Goal: Task Accomplishment & Management: Use online tool/utility

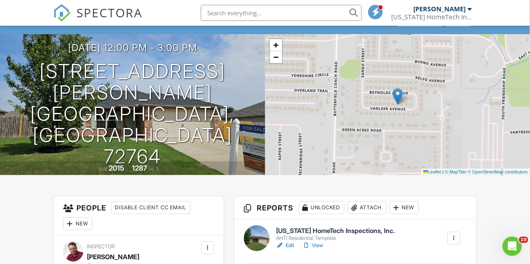
click at [320, 244] on link "View" at bounding box center [312, 245] width 21 height 8
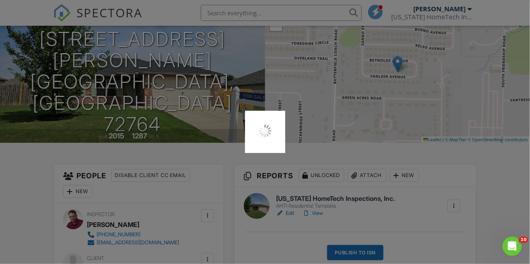
scroll to position [78, 0]
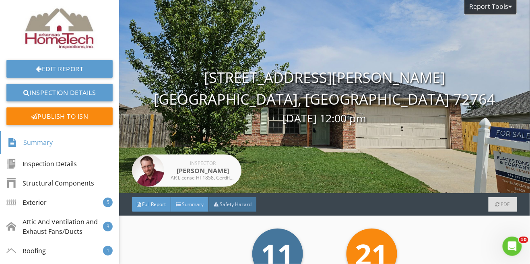
click at [200, 208] on div "Summary" at bounding box center [190, 204] width 38 height 14
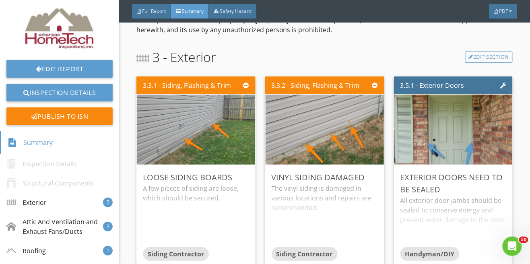
scroll to position [220, 0]
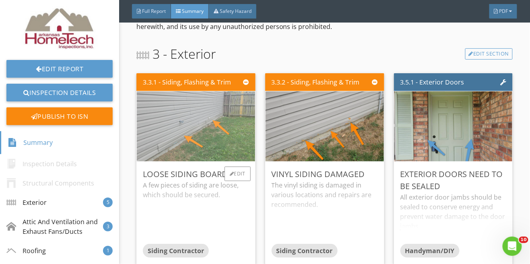
click at [193, 130] on img at bounding box center [195, 126] width 131 height 175
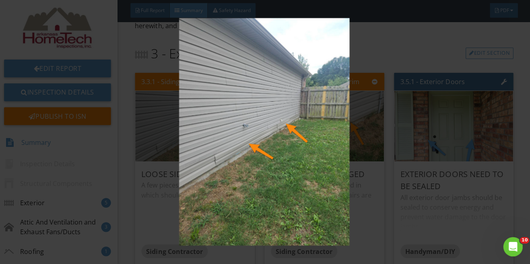
click at [336, 161] on img at bounding box center [264, 132] width 479 height 226
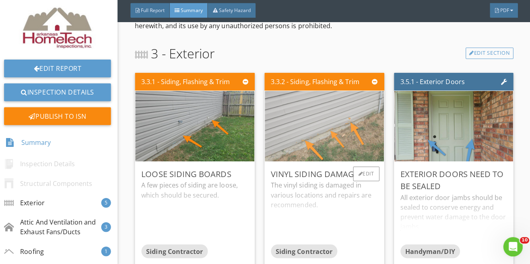
click at [340, 133] on img at bounding box center [324, 126] width 131 height 175
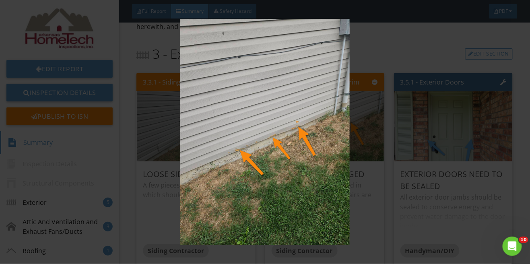
click at [481, 214] on img at bounding box center [264, 132] width 479 height 226
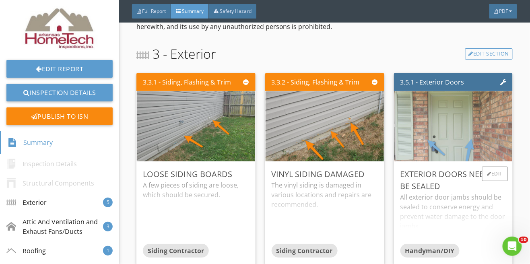
click at [480, 124] on img at bounding box center [453, 126] width 131 height 175
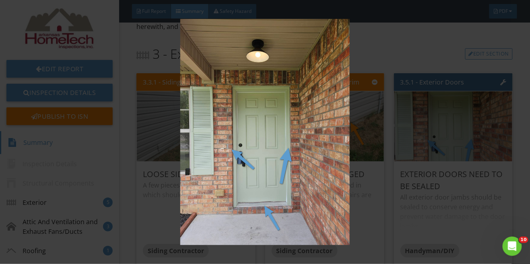
click at [483, 177] on img at bounding box center [264, 132] width 479 height 226
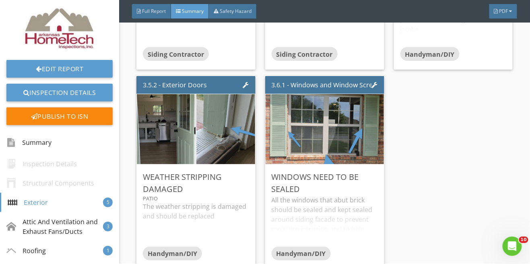
scroll to position [416, 0]
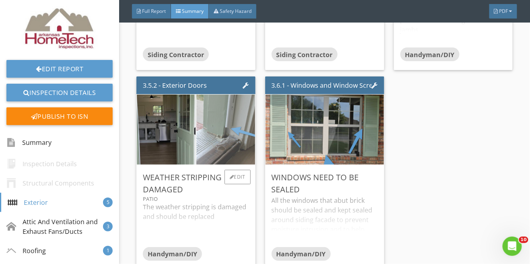
click at [215, 138] on img at bounding box center [225, 129] width 131 height 175
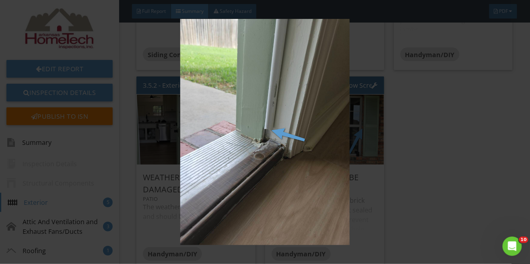
click at [413, 125] on img at bounding box center [264, 132] width 479 height 226
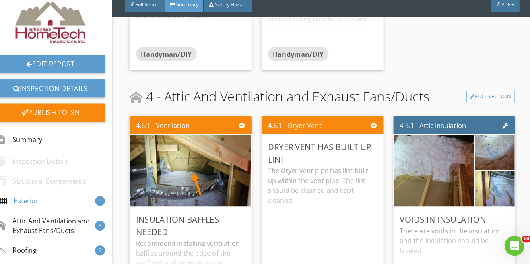
scroll to position [0, 0]
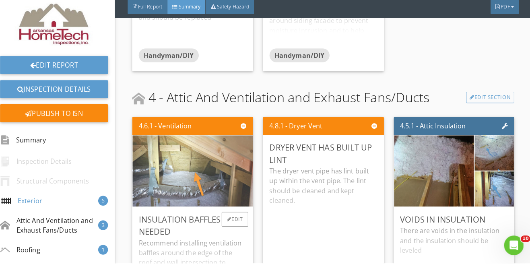
click at [194, 187] on img at bounding box center [195, 173] width 131 height 175
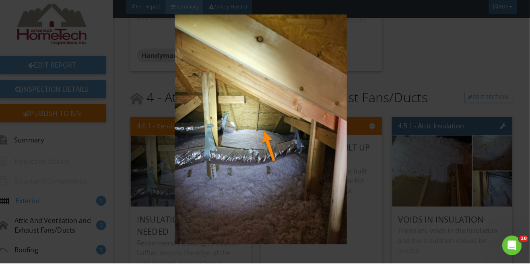
click at [482, 194] on img at bounding box center [264, 132] width 479 height 226
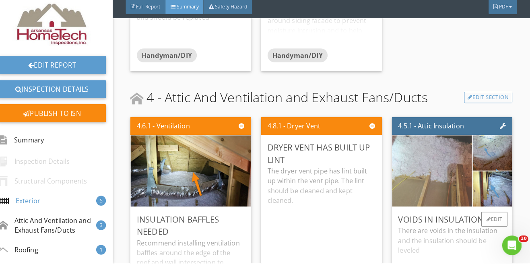
click at [418, 183] on img at bounding box center [433, 173] width 131 height 175
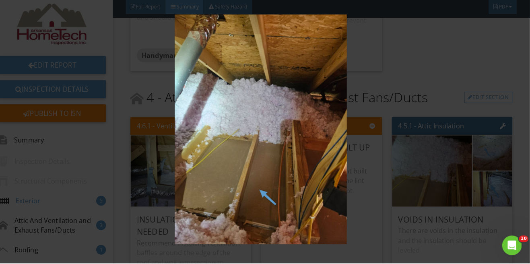
click at [473, 225] on img at bounding box center [264, 132] width 479 height 226
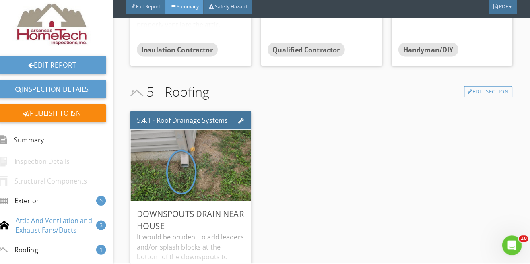
scroll to position [853, 0]
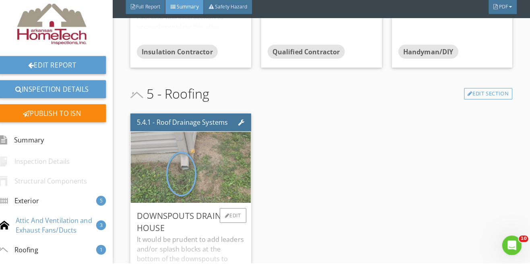
click at [188, 165] on img at bounding box center [195, 169] width 131 height 175
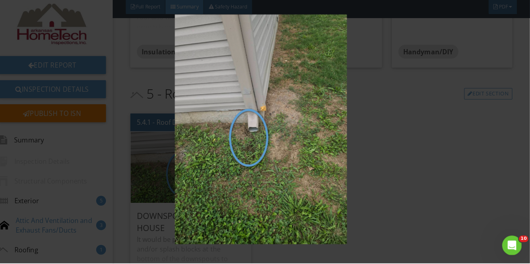
click at [310, 190] on img at bounding box center [264, 132] width 479 height 226
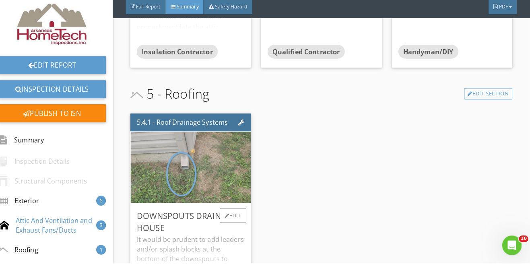
click at [222, 167] on img at bounding box center [195, 169] width 131 height 175
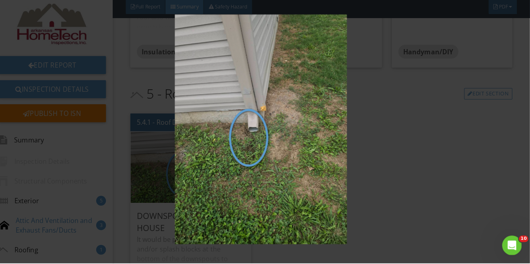
click at [470, 200] on img at bounding box center [264, 132] width 479 height 226
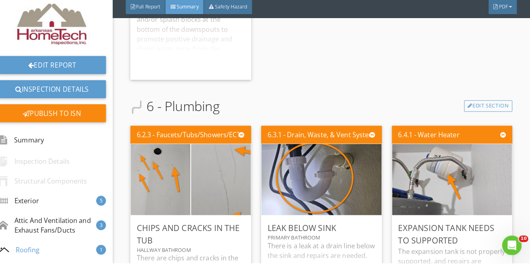
scroll to position [1091, 0]
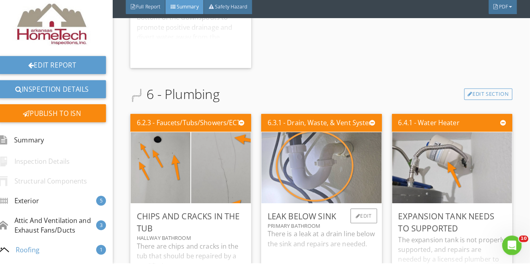
click at [336, 173] on img at bounding box center [324, 169] width 131 height 175
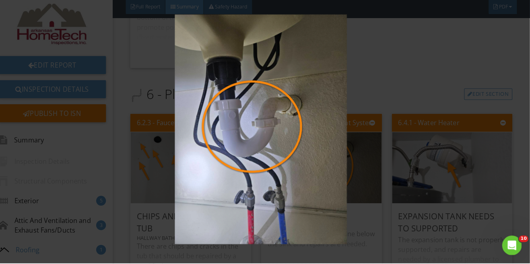
click at [487, 231] on img at bounding box center [264, 132] width 479 height 226
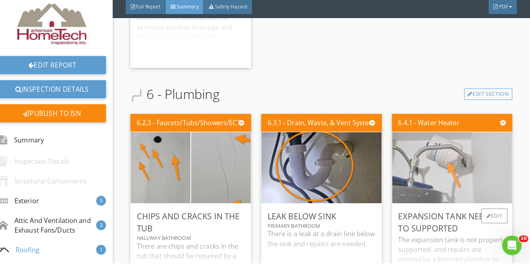
click at [474, 156] on img at bounding box center [453, 169] width 131 height 175
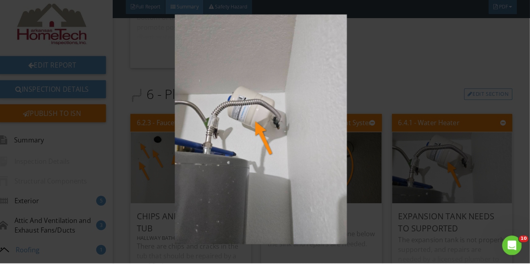
click at [457, 206] on img at bounding box center [264, 132] width 479 height 226
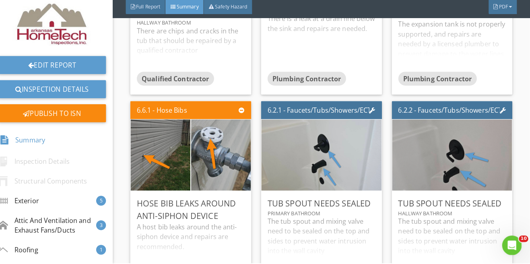
scroll to position [1303, 0]
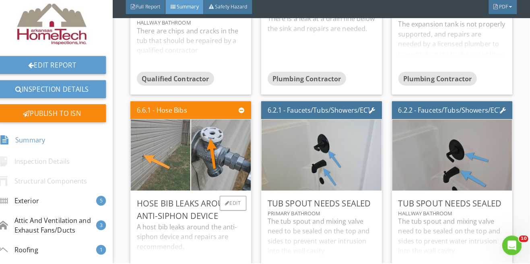
click at [186, 163] on img at bounding box center [166, 157] width 131 height 175
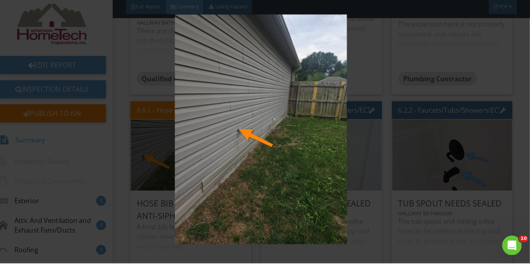
click at [322, 138] on img at bounding box center [264, 132] width 479 height 226
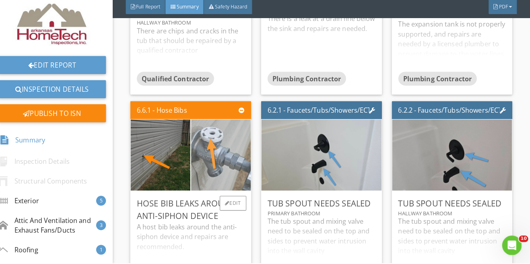
click at [246, 145] on img at bounding box center [225, 157] width 131 height 175
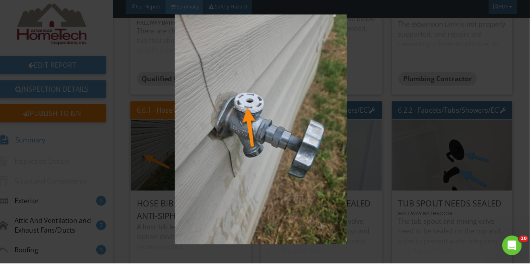
click at [491, 174] on img at bounding box center [264, 132] width 479 height 226
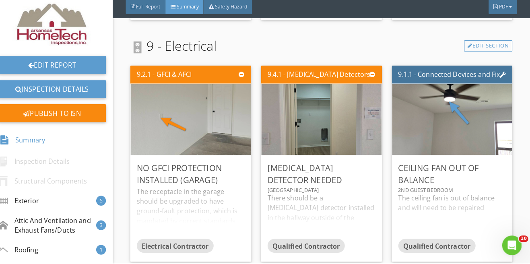
scroll to position [1577, 0]
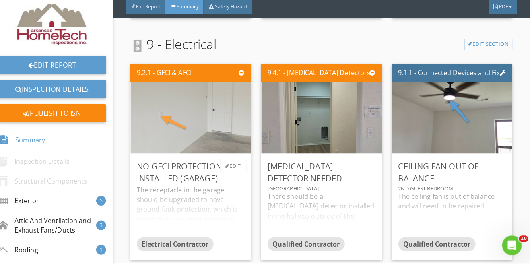
click at [190, 124] on img at bounding box center [195, 120] width 131 height 175
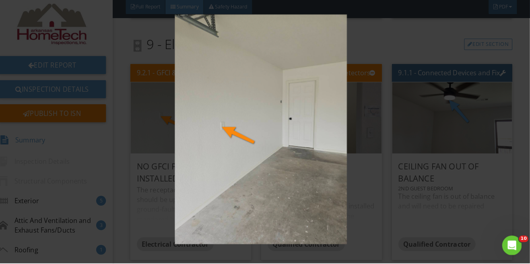
click at [498, 209] on img at bounding box center [264, 132] width 479 height 226
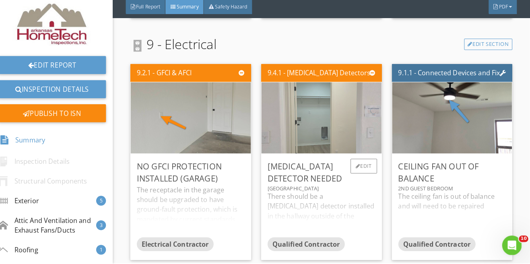
click at [335, 130] on img at bounding box center [324, 120] width 131 height 175
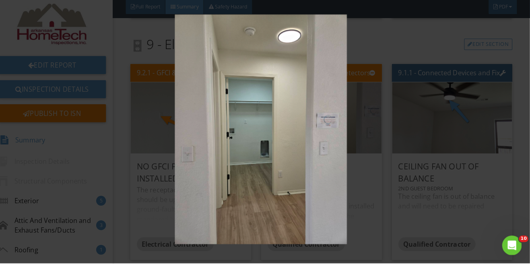
click at [453, 237] on img at bounding box center [264, 132] width 479 height 226
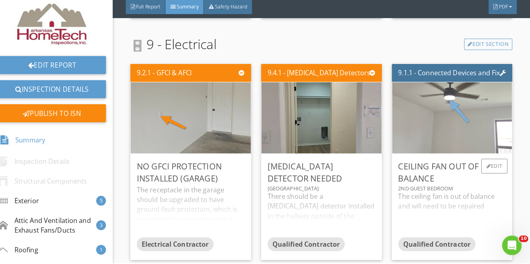
click at [464, 119] on img at bounding box center [453, 120] width 131 height 175
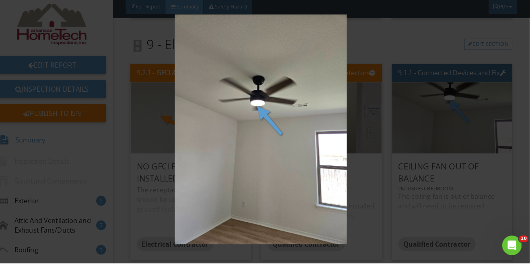
click at [477, 207] on img at bounding box center [264, 132] width 479 height 226
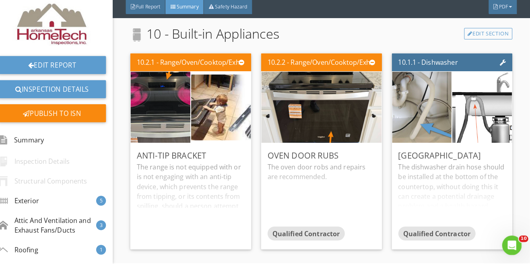
scroll to position [1828, 0]
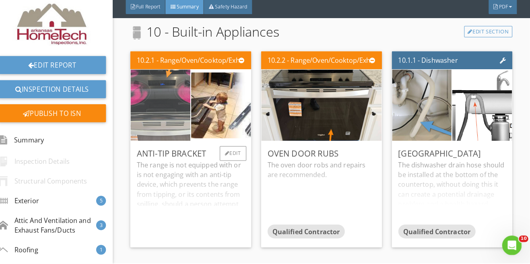
click at [156, 109] on img at bounding box center [166, 108] width 131 height 175
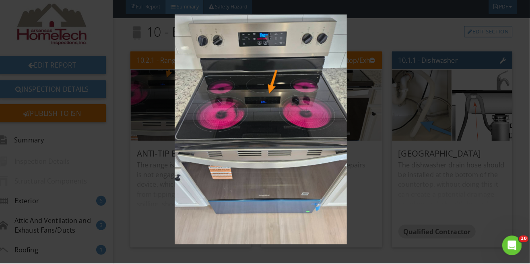
click at [497, 191] on img at bounding box center [264, 132] width 479 height 226
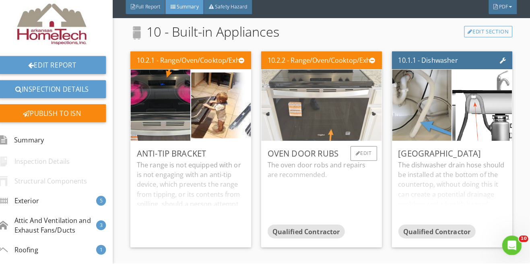
click at [344, 120] on img at bounding box center [324, 108] width 131 height 175
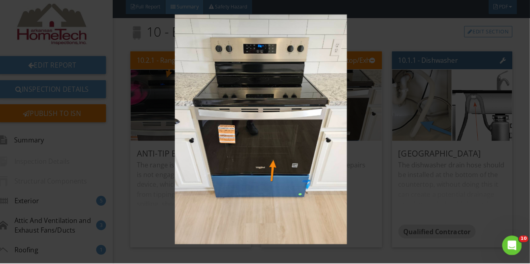
click at [459, 177] on img at bounding box center [264, 132] width 479 height 226
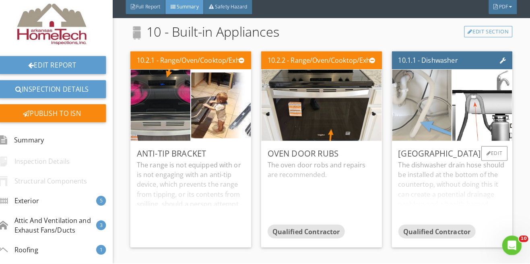
click at [412, 109] on img at bounding box center [423, 108] width 131 height 175
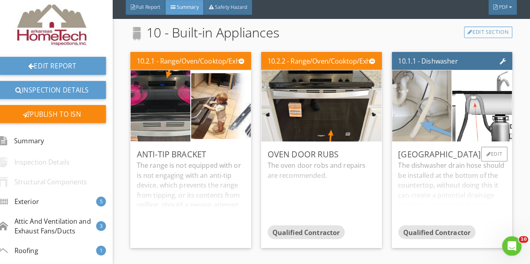
scroll to position [0, 0]
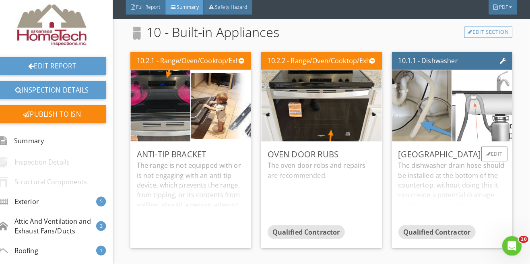
click at [485, 93] on img at bounding box center [483, 108] width 104 height 175
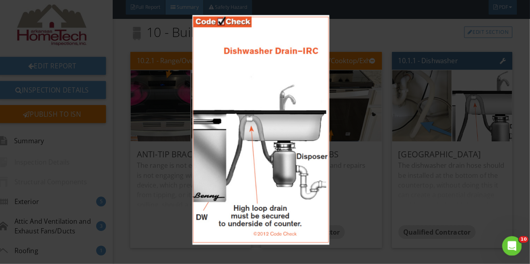
click at [489, 201] on img at bounding box center [264, 132] width 479 height 226
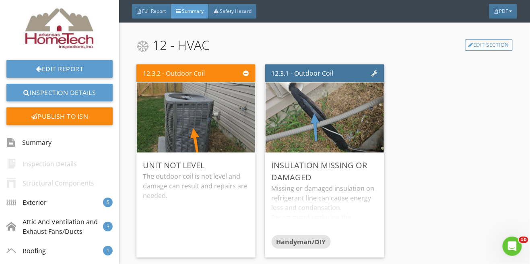
scroll to position [2694, 0]
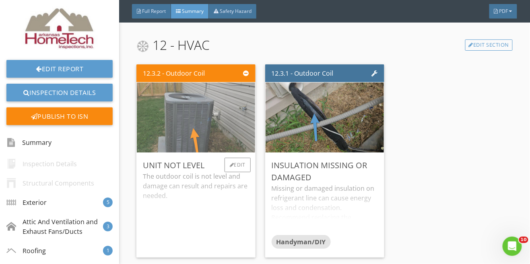
click at [208, 124] on img at bounding box center [195, 117] width 131 height 175
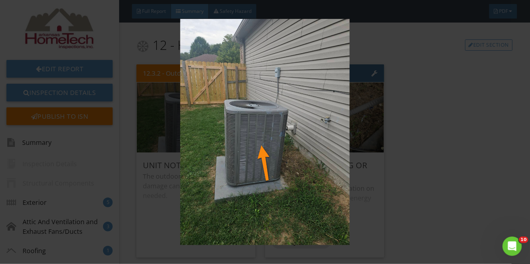
click at [207, 128] on img at bounding box center [264, 132] width 479 height 226
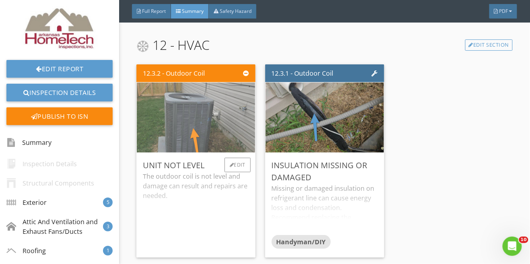
click at [232, 134] on img at bounding box center [195, 117] width 131 height 175
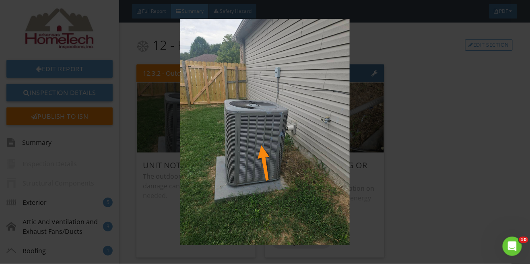
click at [433, 172] on img at bounding box center [264, 132] width 479 height 226
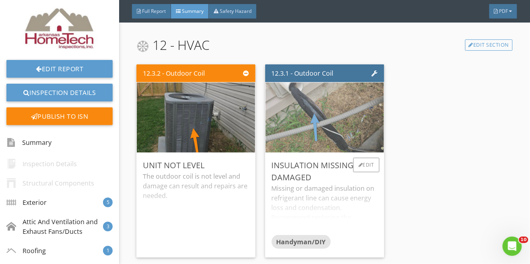
click at [353, 118] on img at bounding box center [324, 117] width 131 height 175
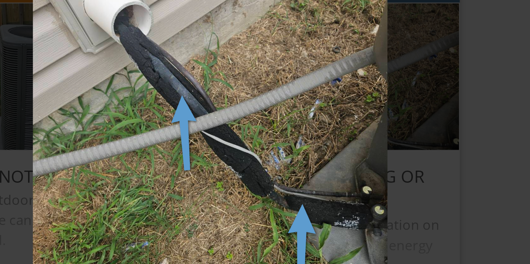
click at [408, 161] on img at bounding box center [264, 132] width 479 height 226
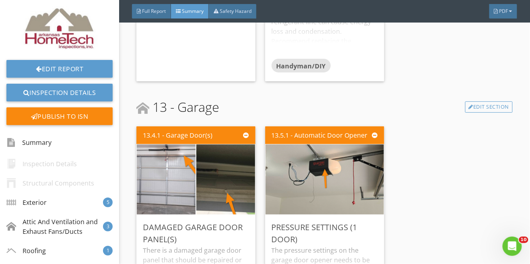
scroll to position [2890, 0]
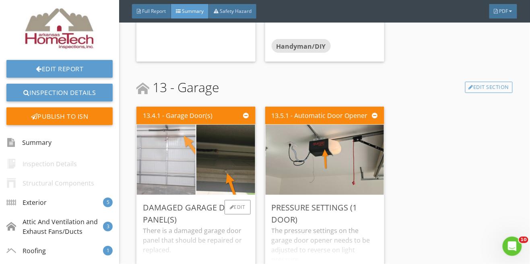
click at [160, 147] on img at bounding box center [166, 160] width 147 height 110
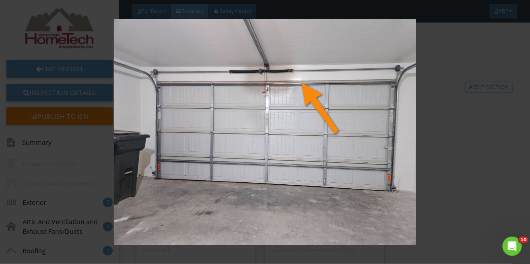
click at [449, 158] on img at bounding box center [264, 132] width 479 height 226
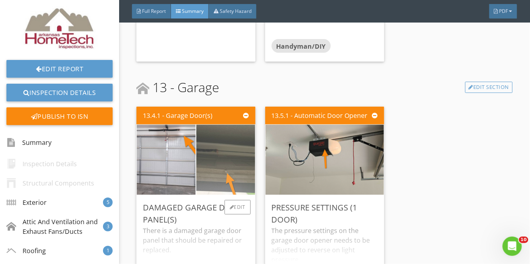
click at [228, 157] on img at bounding box center [225, 159] width 131 height 175
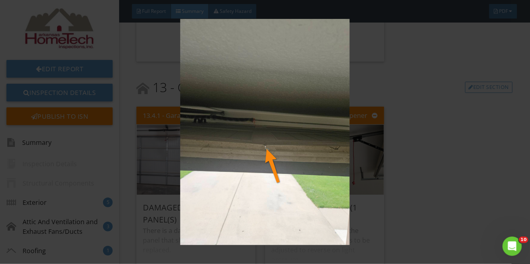
click at [322, 153] on img at bounding box center [264, 132] width 479 height 226
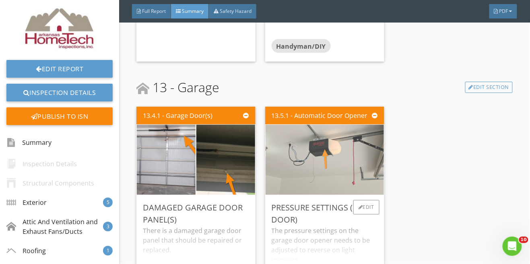
click at [361, 147] on img at bounding box center [324, 159] width 131 height 175
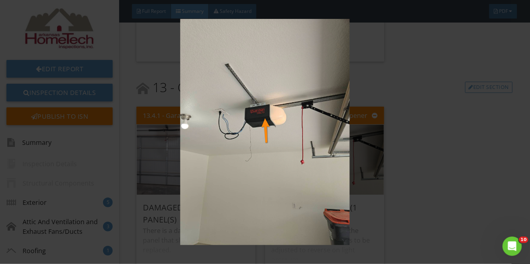
click at [474, 146] on img at bounding box center [264, 132] width 479 height 226
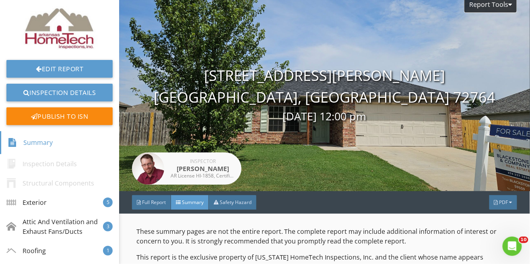
scroll to position [0, 0]
